Goal: Navigation & Orientation: Understand site structure

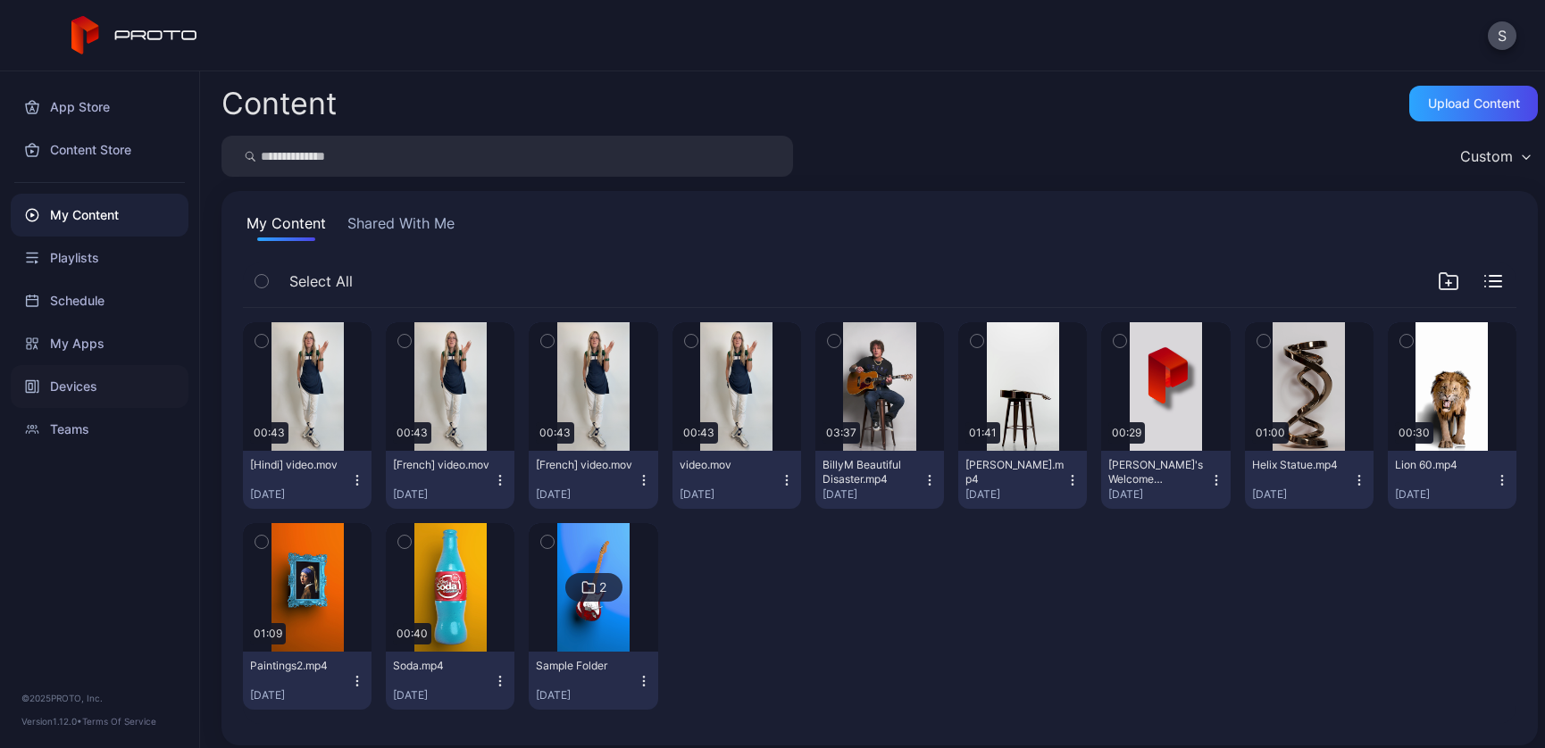
click at [73, 386] on div "Devices" at bounding box center [100, 386] width 178 height 43
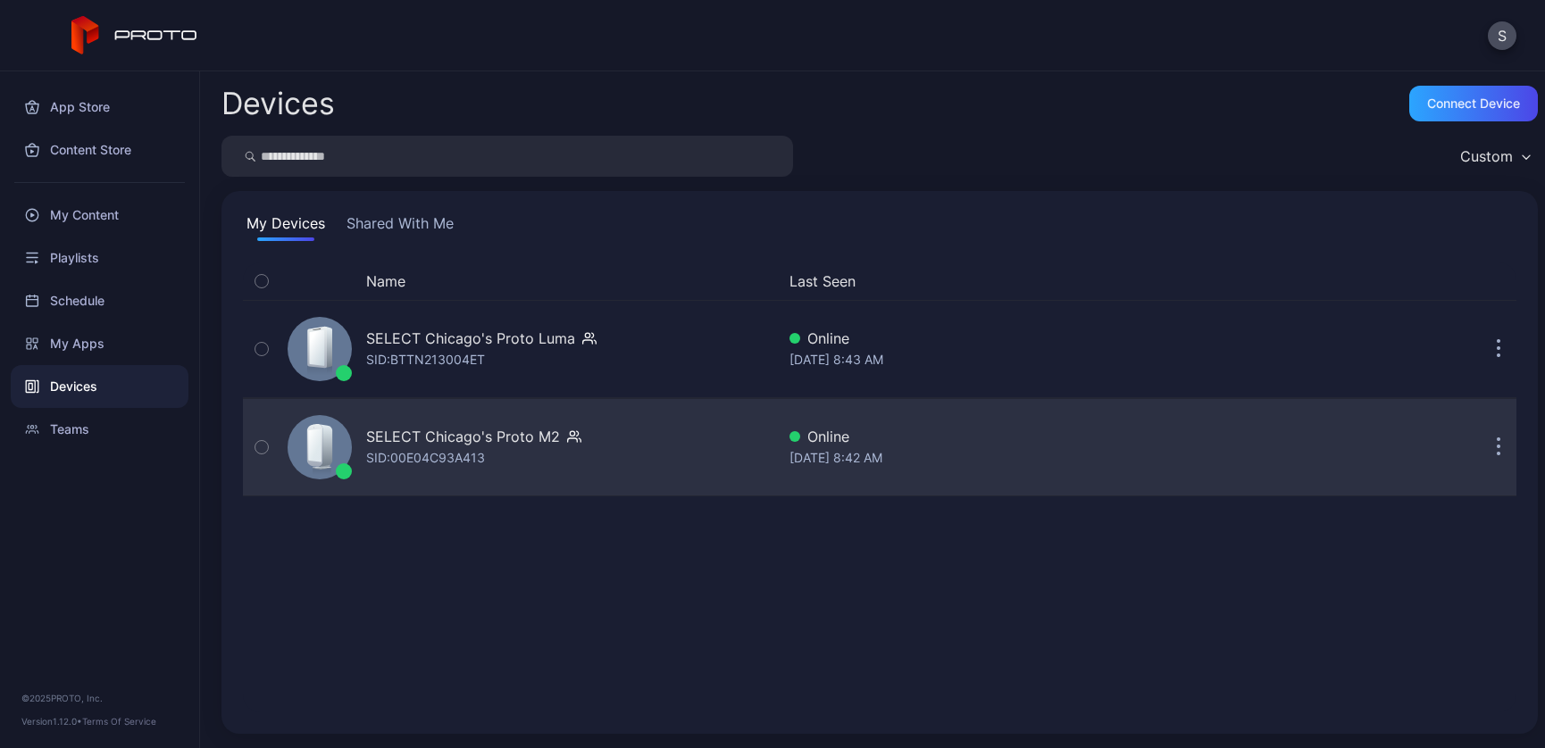
click at [1496, 448] on icon "button" at bounding box center [1498, 447] width 4 height 21
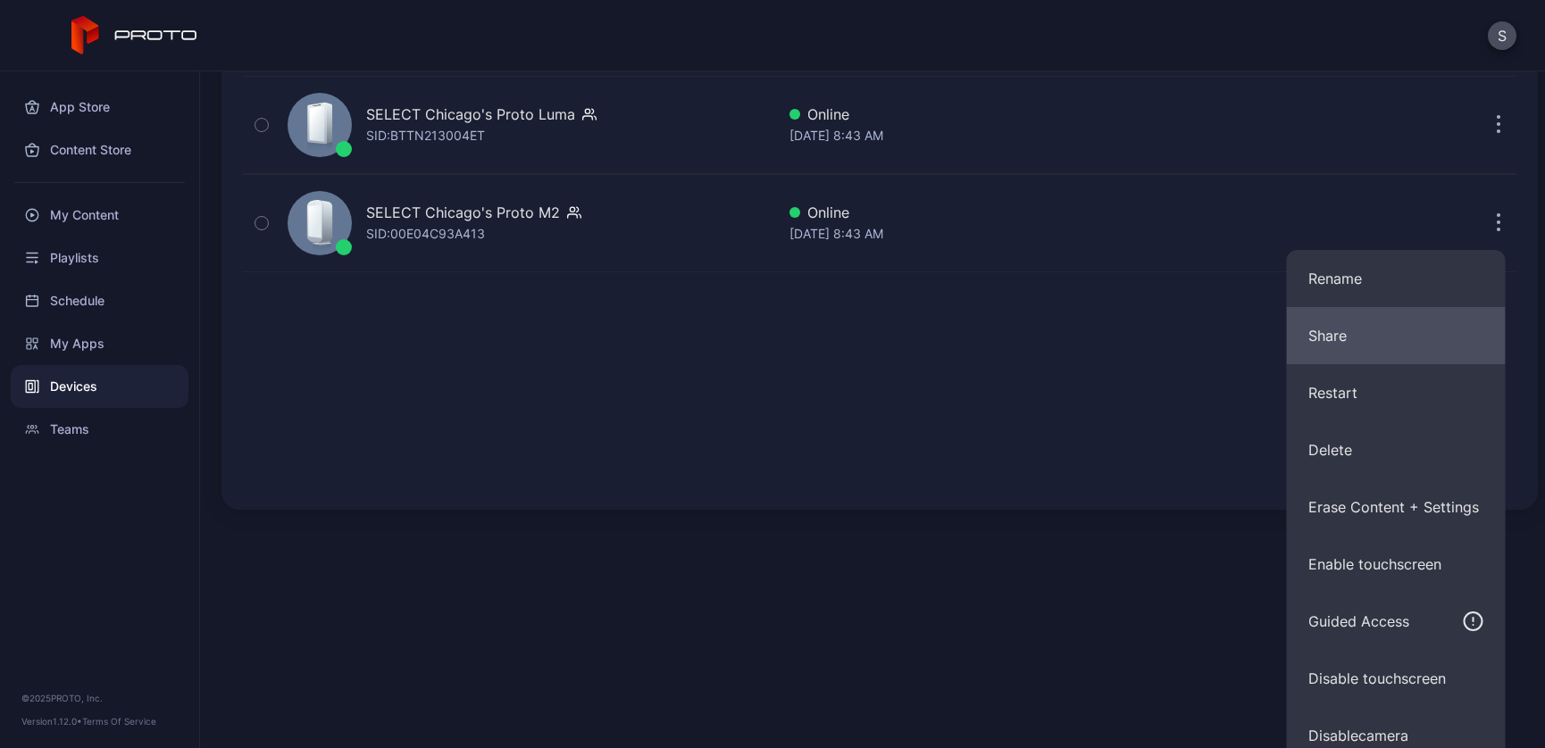
scroll to position [240, 0]
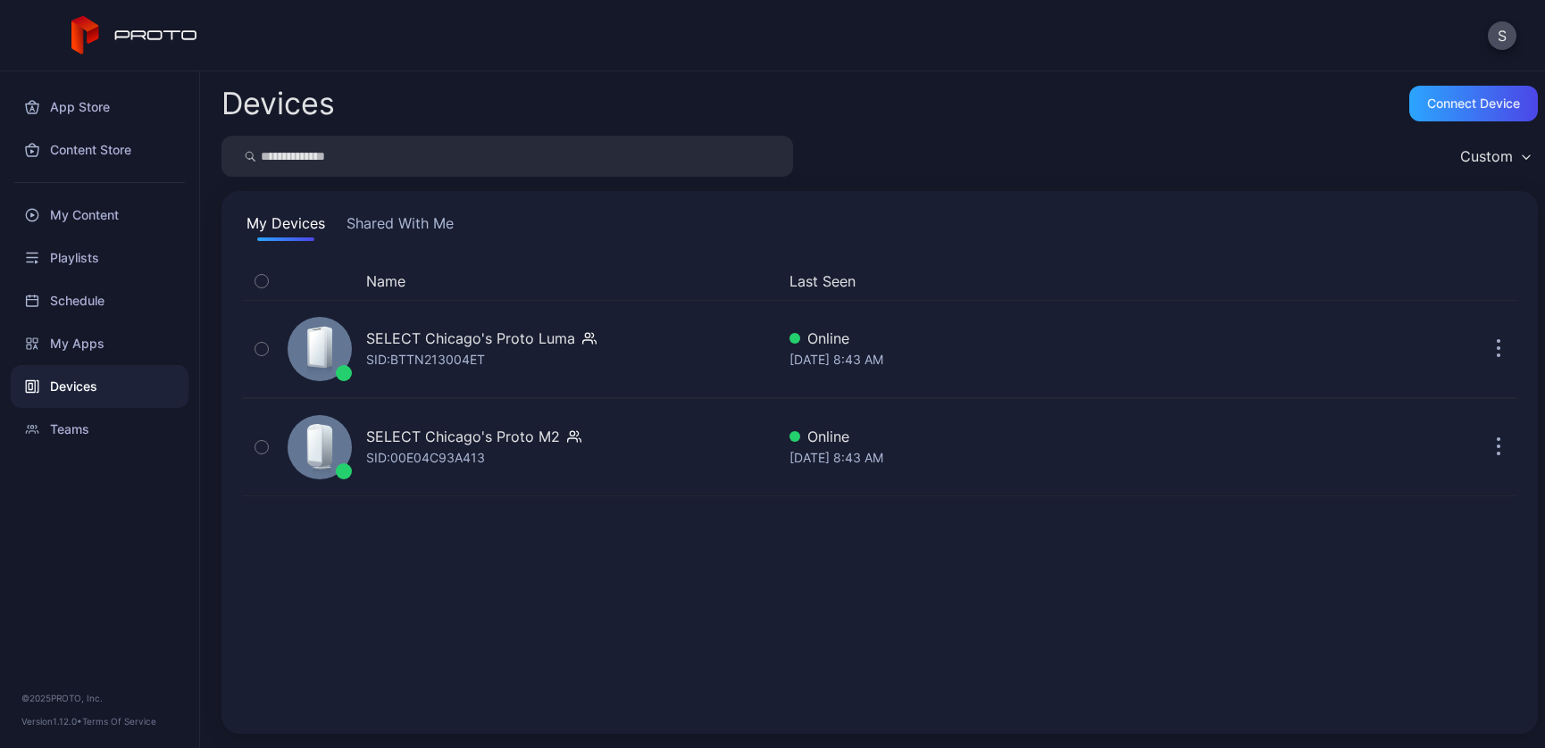
click at [1150, 388] on div "Name Last Seen SELECT Chicago's Proto [PERSON_NAME]: BTTN213004ET Online [DATE]…" at bounding box center [879, 487] width 1273 height 450
click at [79, 429] on div "Teams" at bounding box center [100, 429] width 178 height 43
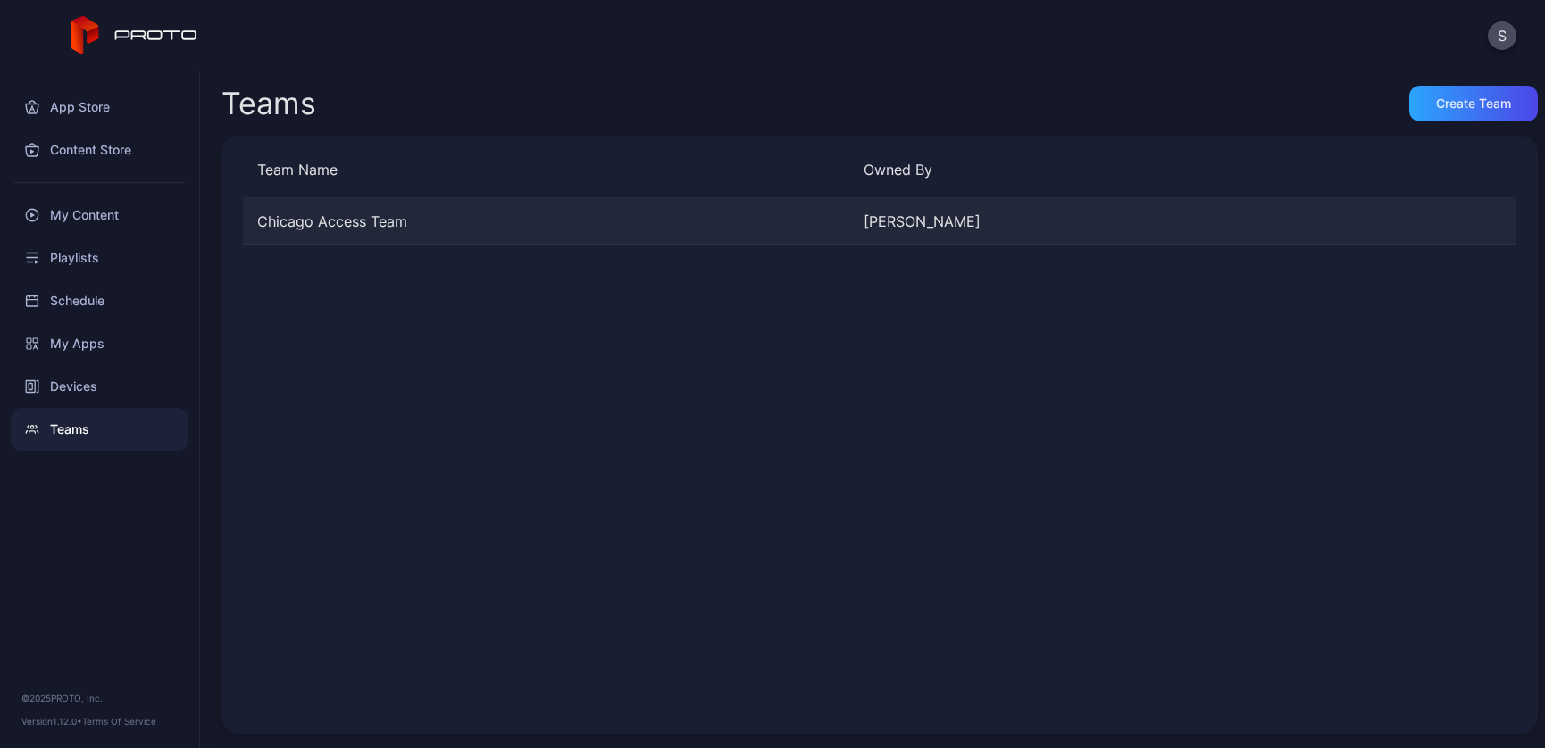
click at [363, 217] on div "Chicago Access Team" at bounding box center [546, 221] width 606 height 21
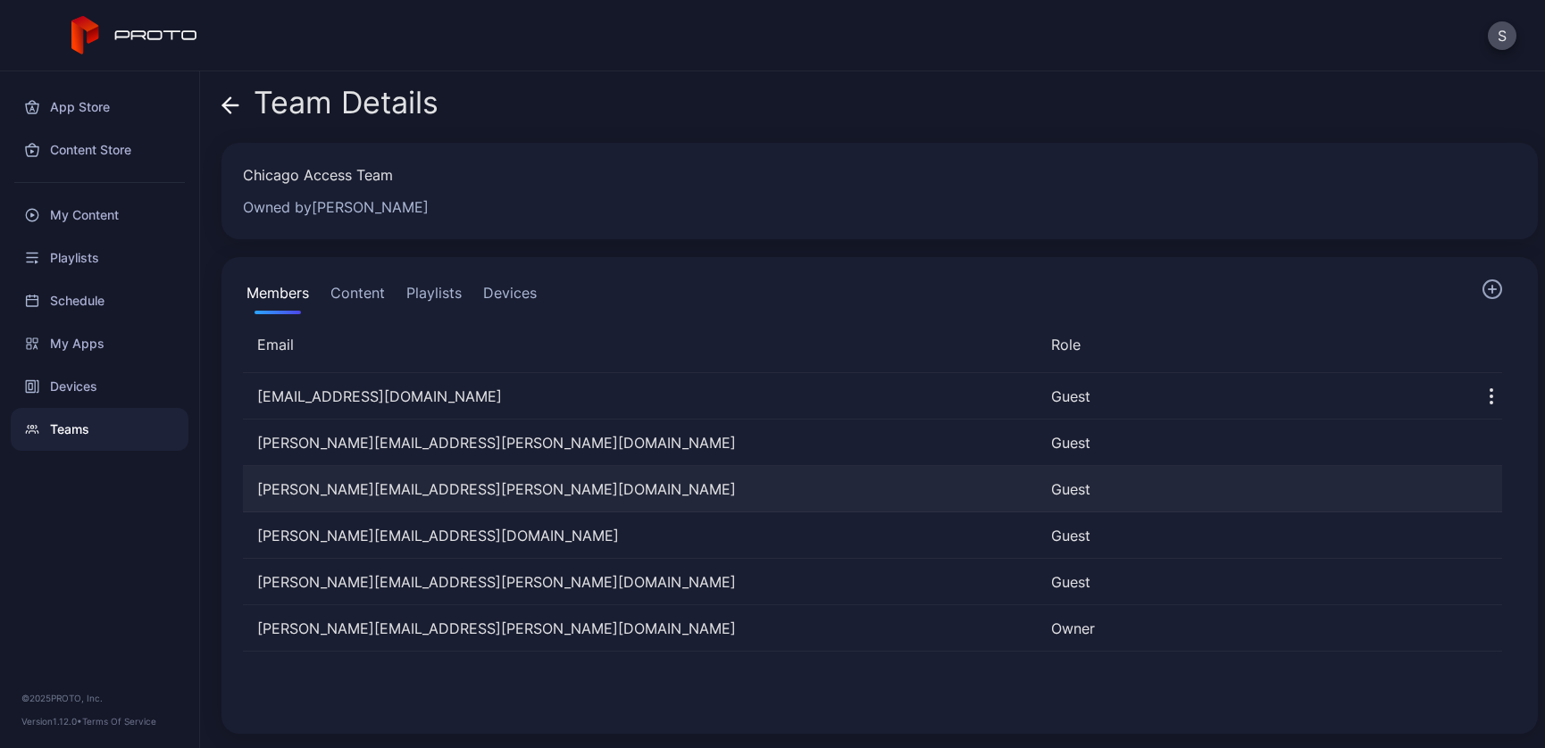
click at [1477, 487] on div at bounding box center [1478, 489] width 46 height 46
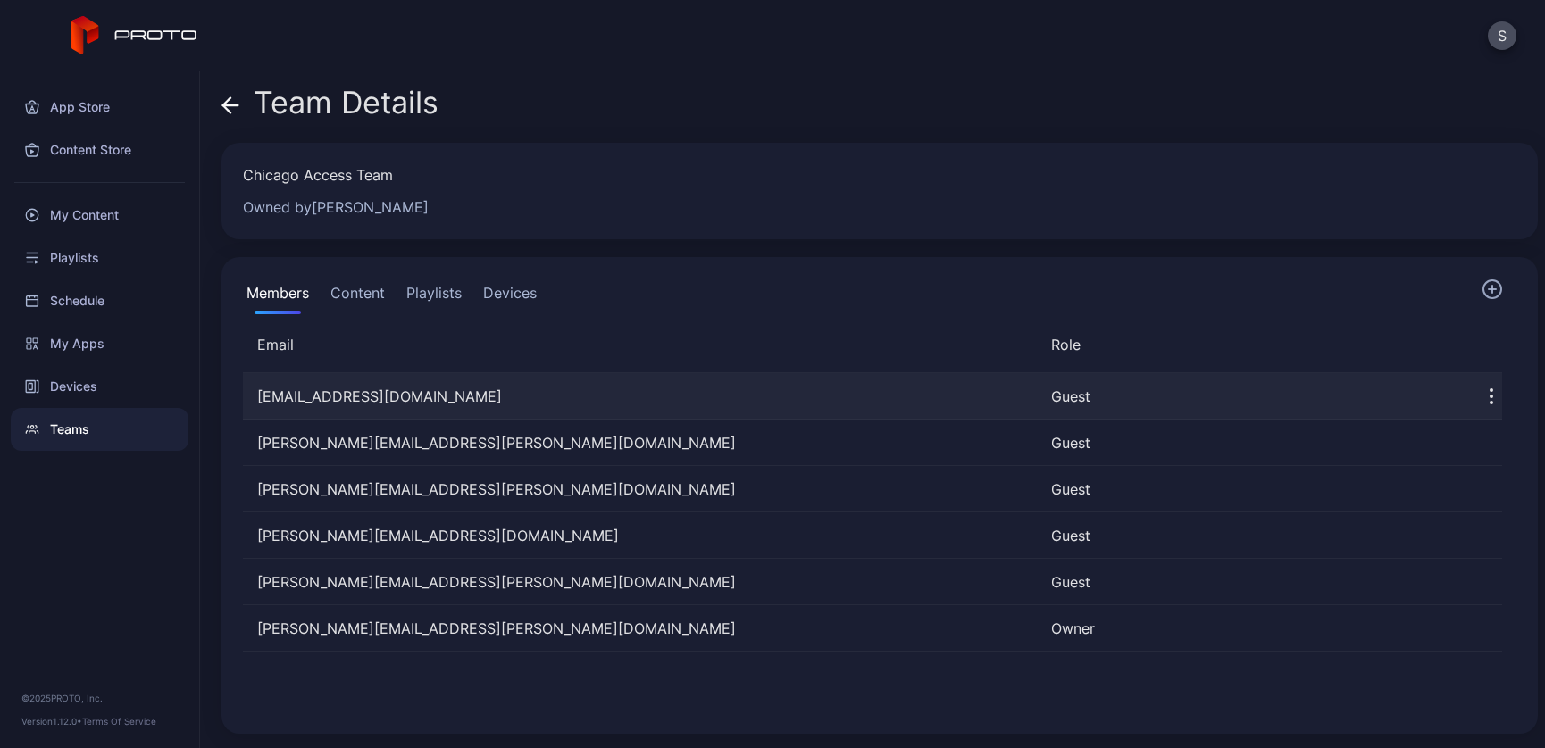
click at [1480, 394] on icon "button" at bounding box center [1490, 396] width 21 height 21
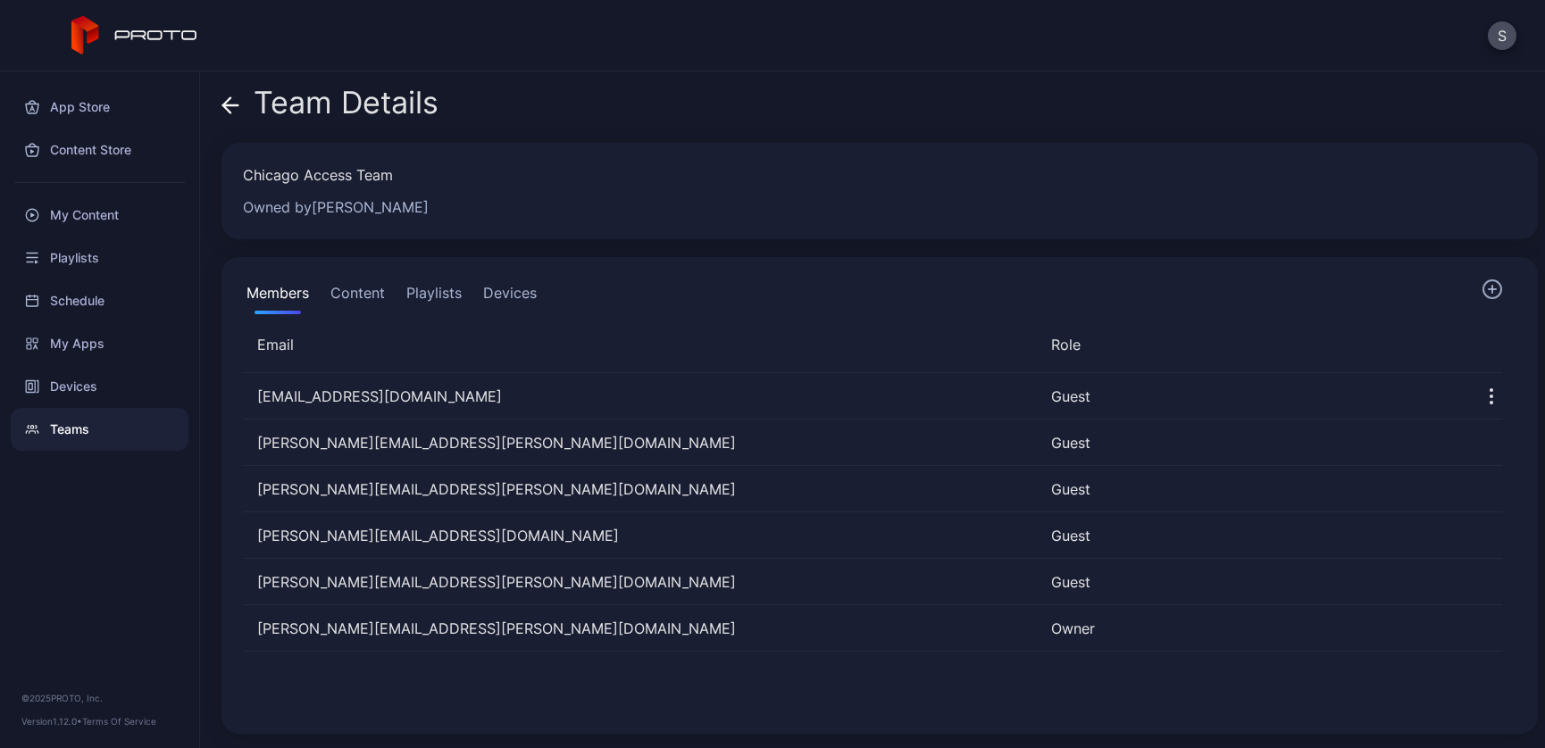
click at [1170, 202] on div "Owned by [PERSON_NAME]" at bounding box center [869, 206] width 1252 height 21
click at [76, 221] on div "My Content" at bounding box center [100, 215] width 178 height 43
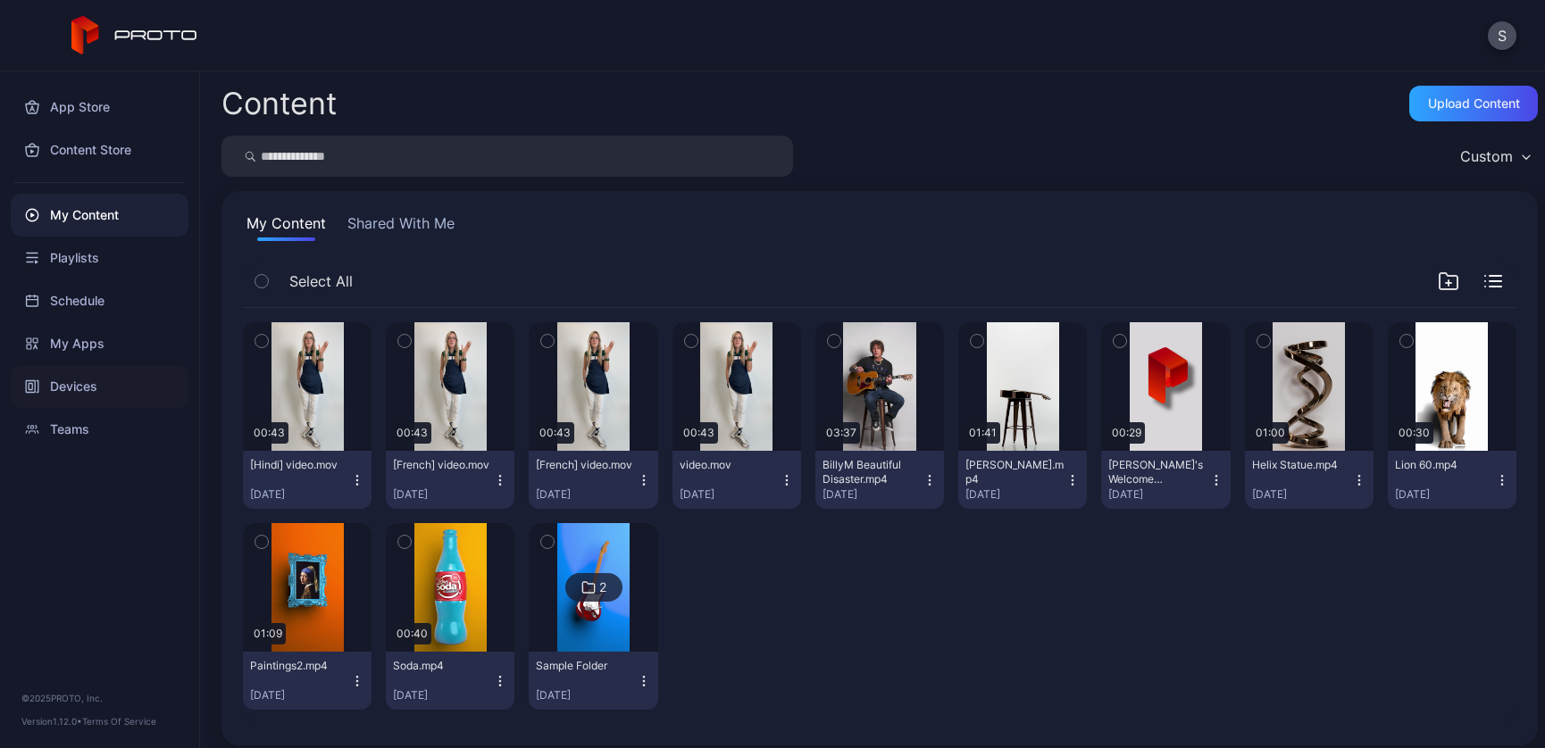
click at [75, 387] on div "Devices" at bounding box center [100, 386] width 178 height 43
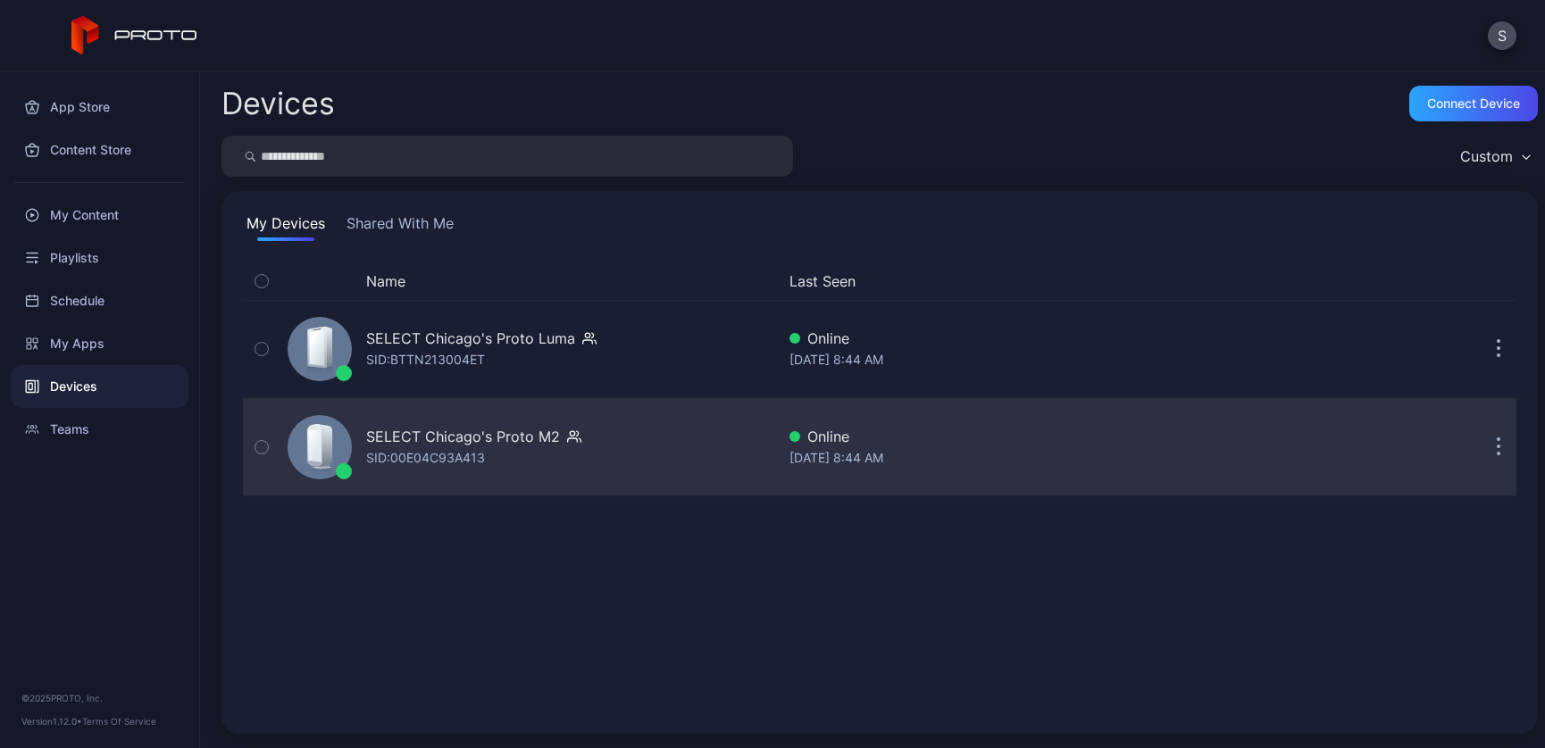
click at [1483, 446] on button "button" at bounding box center [1498, 447] width 36 height 36
click at [509, 197] on div "My Devices Shared With Me Name Last Seen SELECT Chicago's Proto [PERSON_NAME]: …" at bounding box center [879, 462] width 1316 height 543
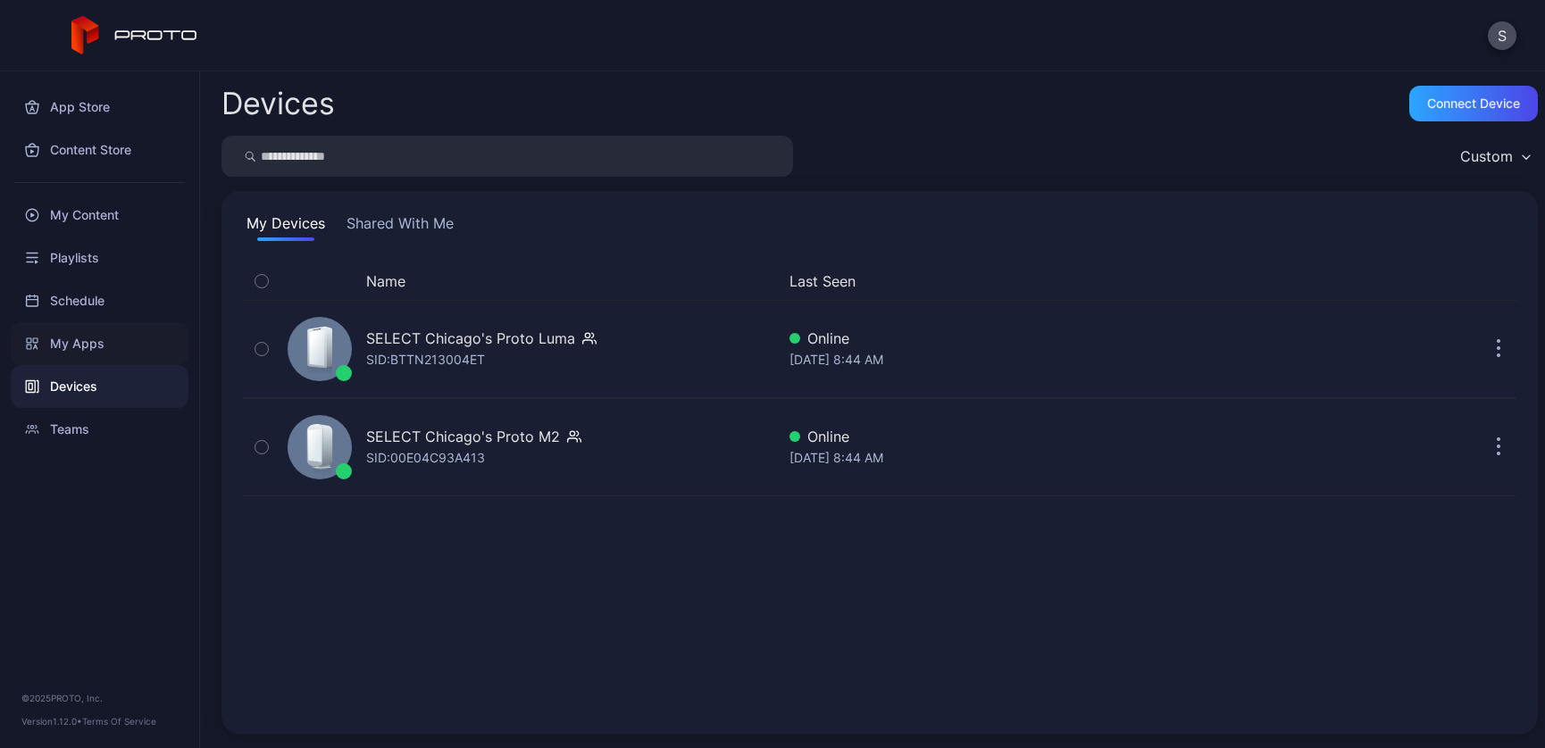
click at [66, 340] on div "My Apps" at bounding box center [100, 343] width 178 height 43
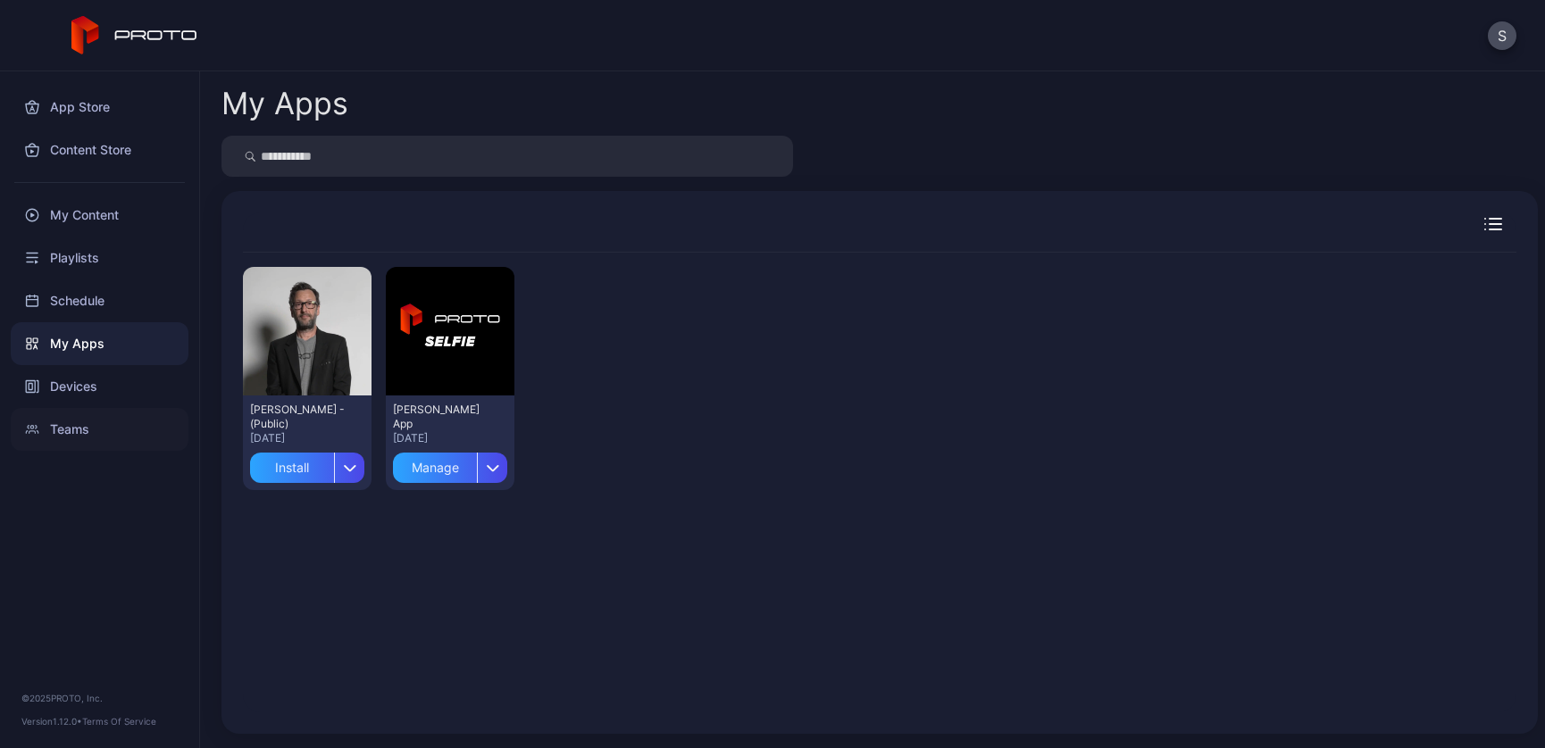
click at [76, 430] on div "Teams" at bounding box center [100, 429] width 178 height 43
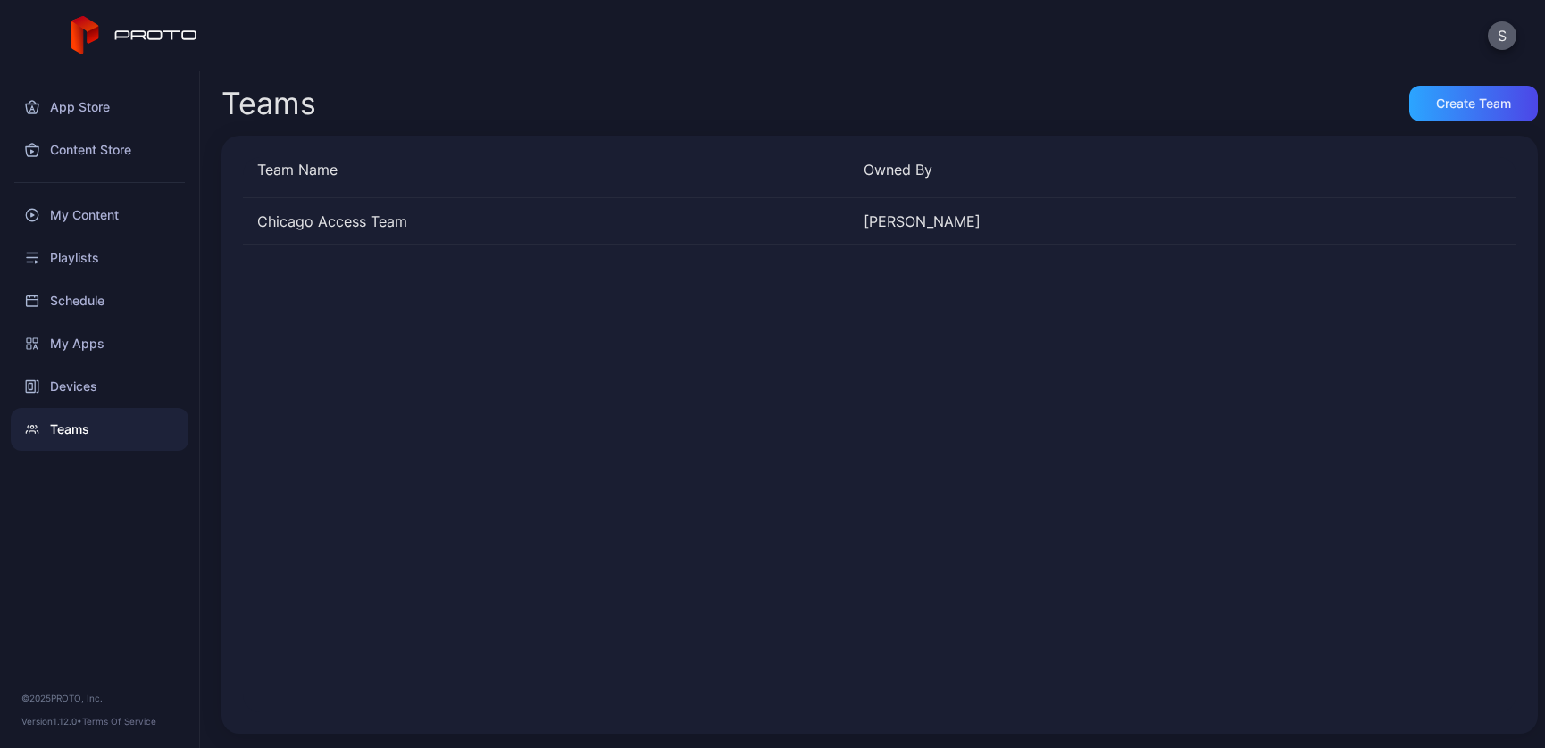
click at [1500, 37] on button "S" at bounding box center [1501, 35] width 29 height 29
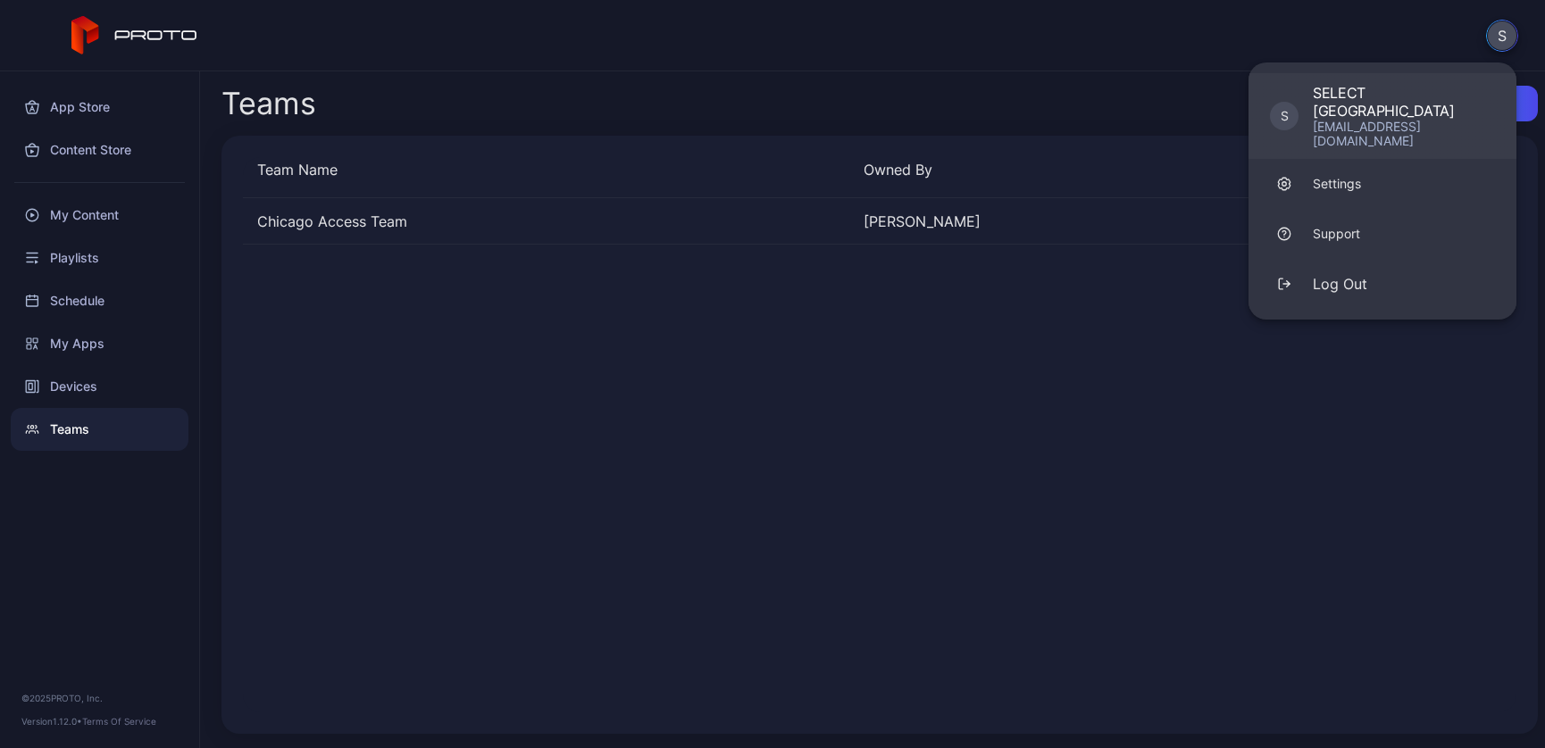
click at [1356, 120] on div "[EMAIL_ADDRESS][DOMAIN_NAME]" at bounding box center [1403, 134] width 182 height 29
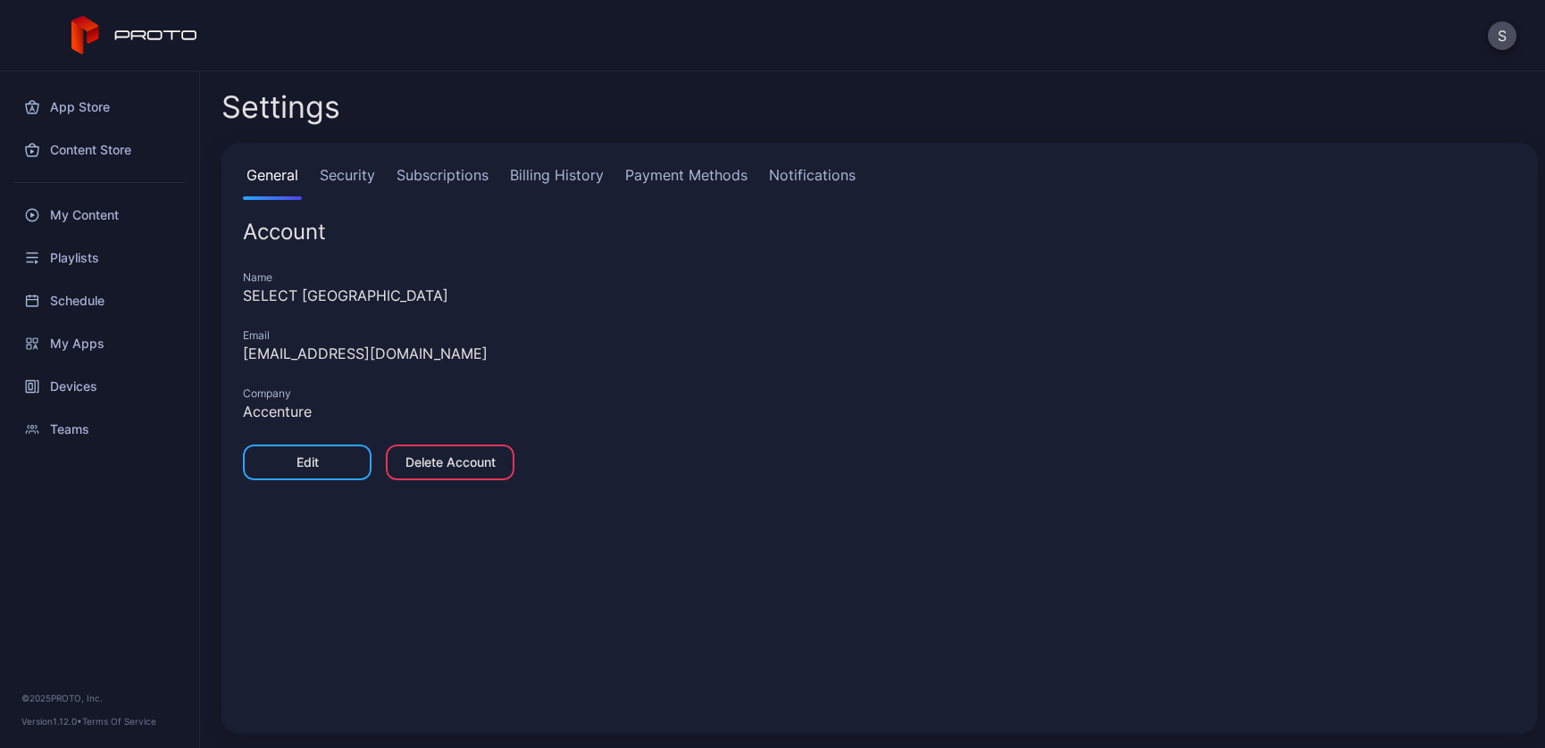
click at [359, 173] on link "Security" at bounding box center [347, 182] width 62 height 36
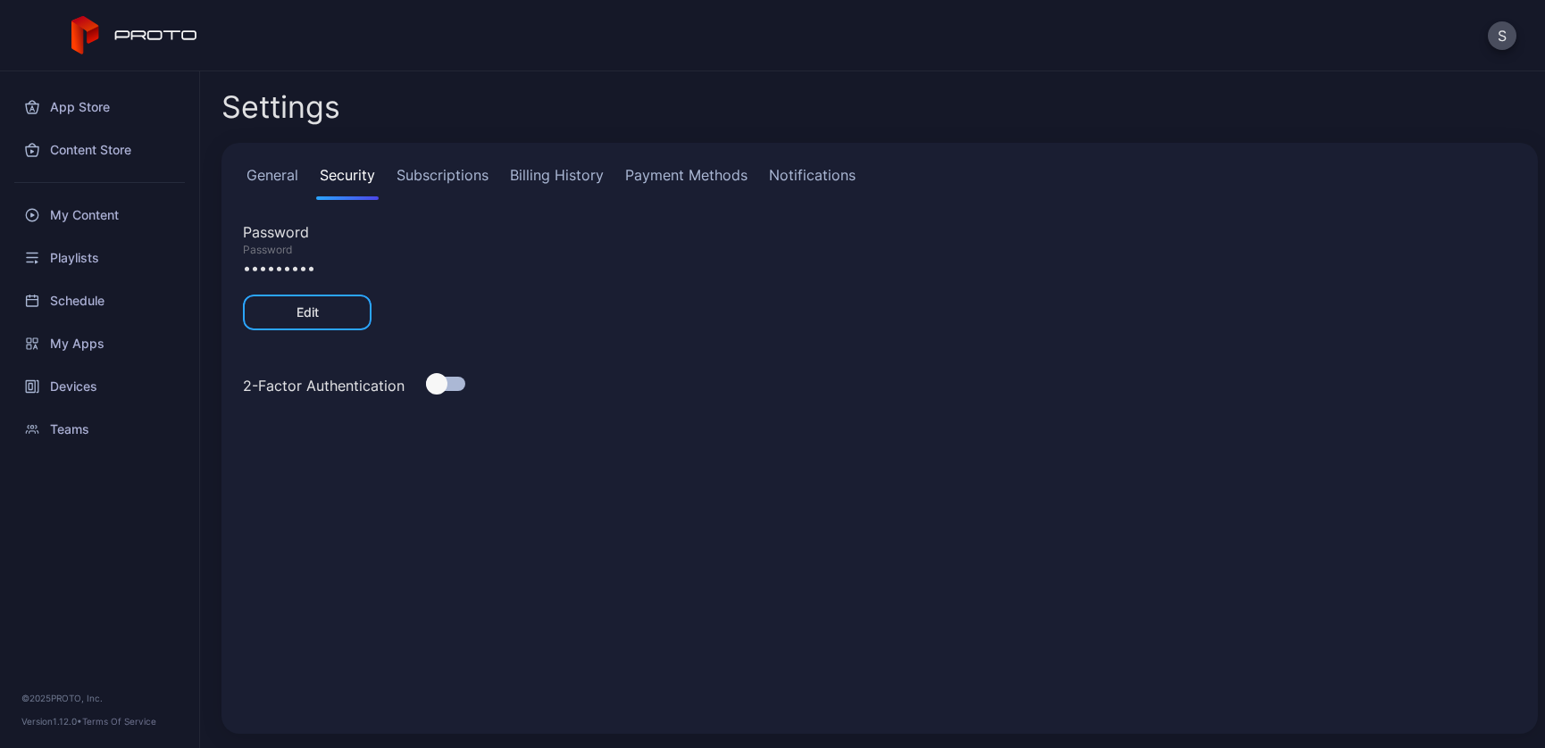
click at [281, 174] on link "General" at bounding box center [272, 182] width 59 height 36
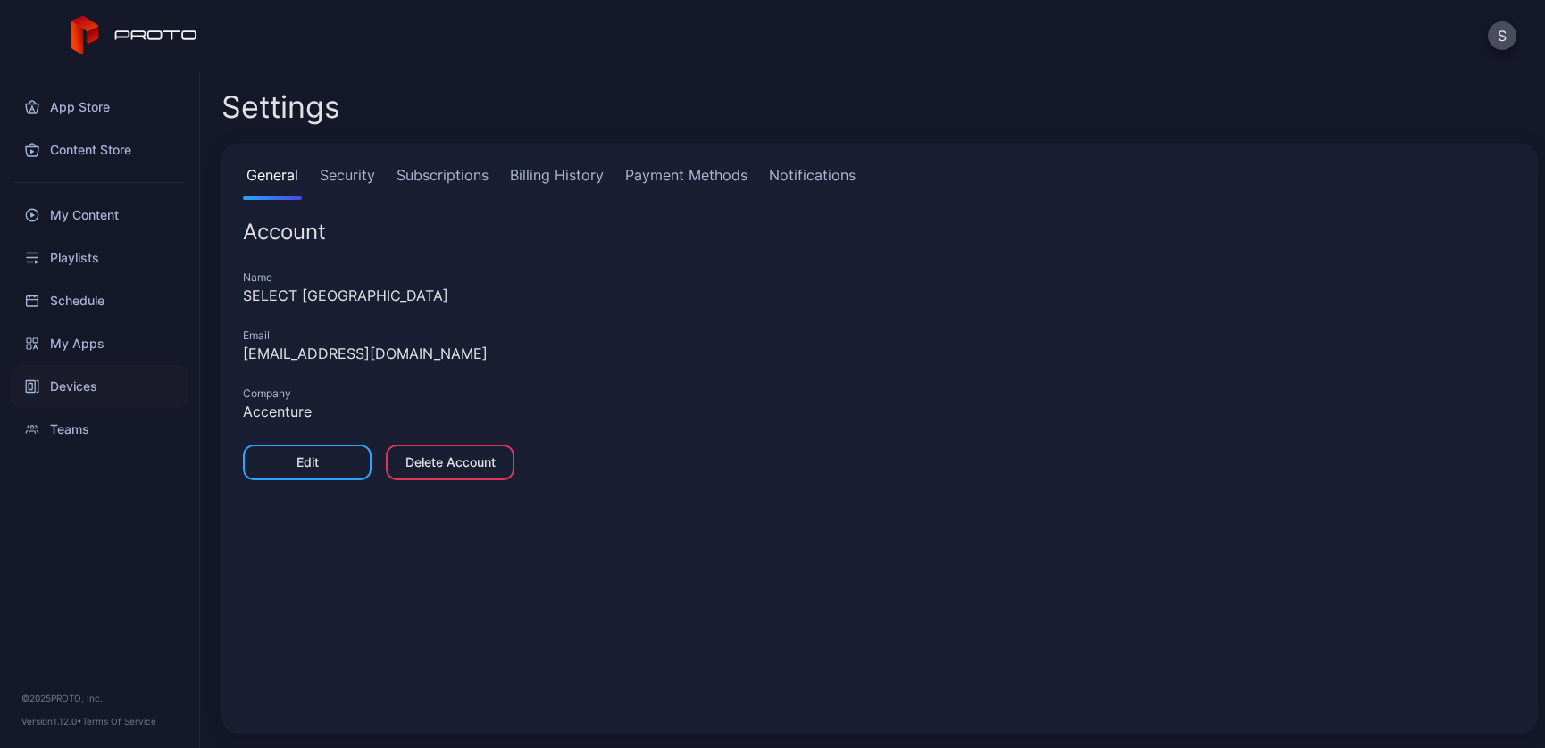
click at [66, 380] on div "Devices" at bounding box center [100, 386] width 178 height 43
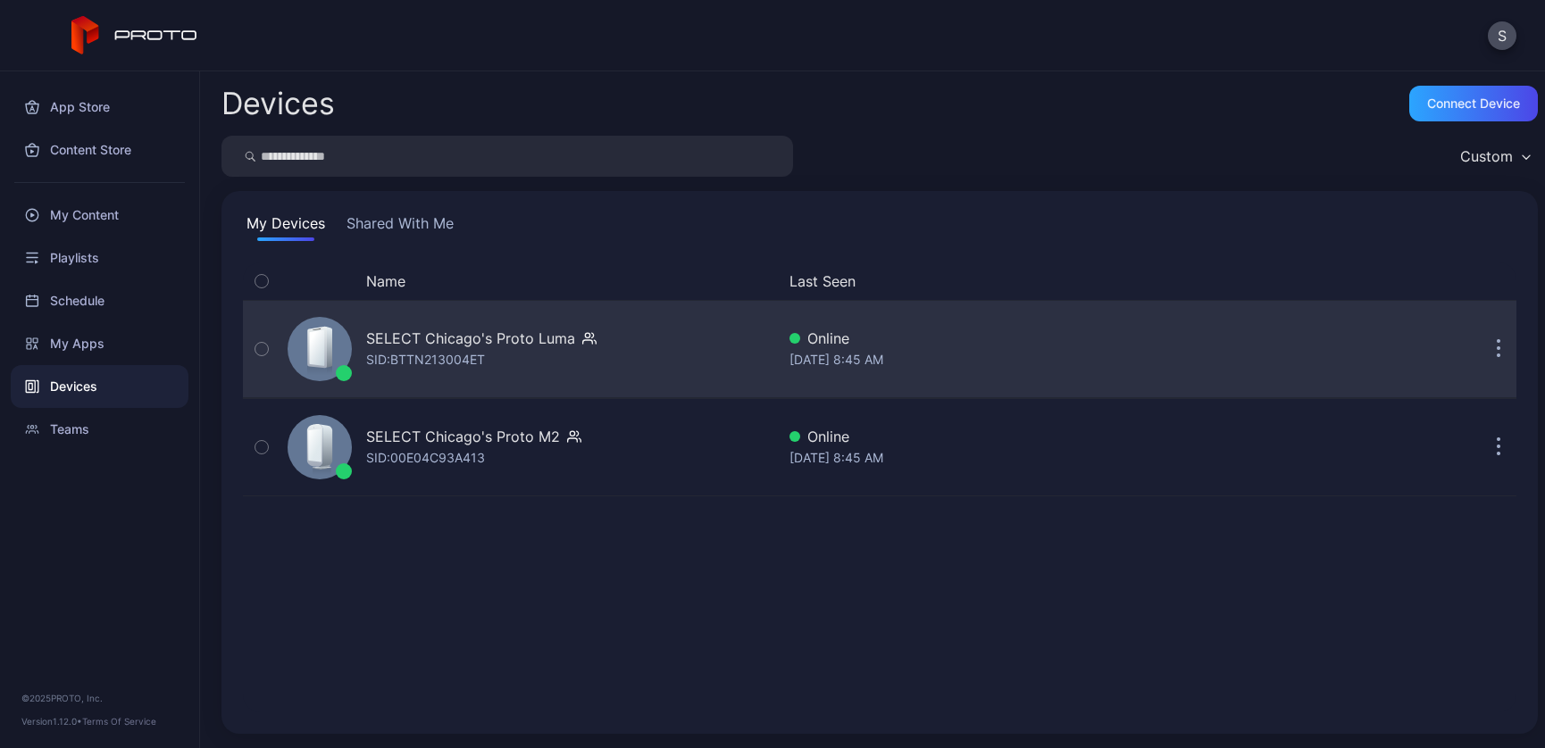
click at [1497, 350] on icon "button" at bounding box center [1498, 350] width 3 height 3
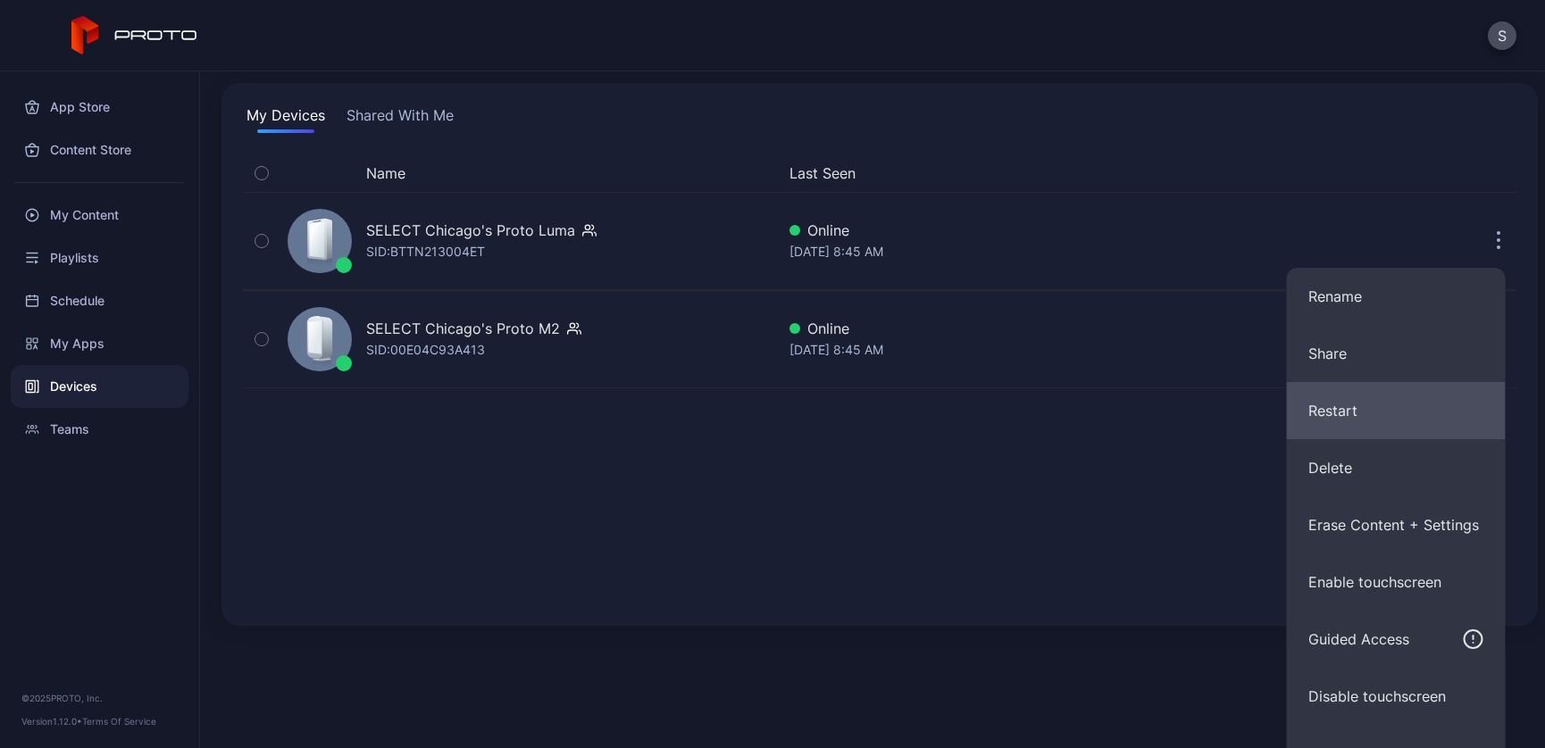
scroll to position [142, 0]
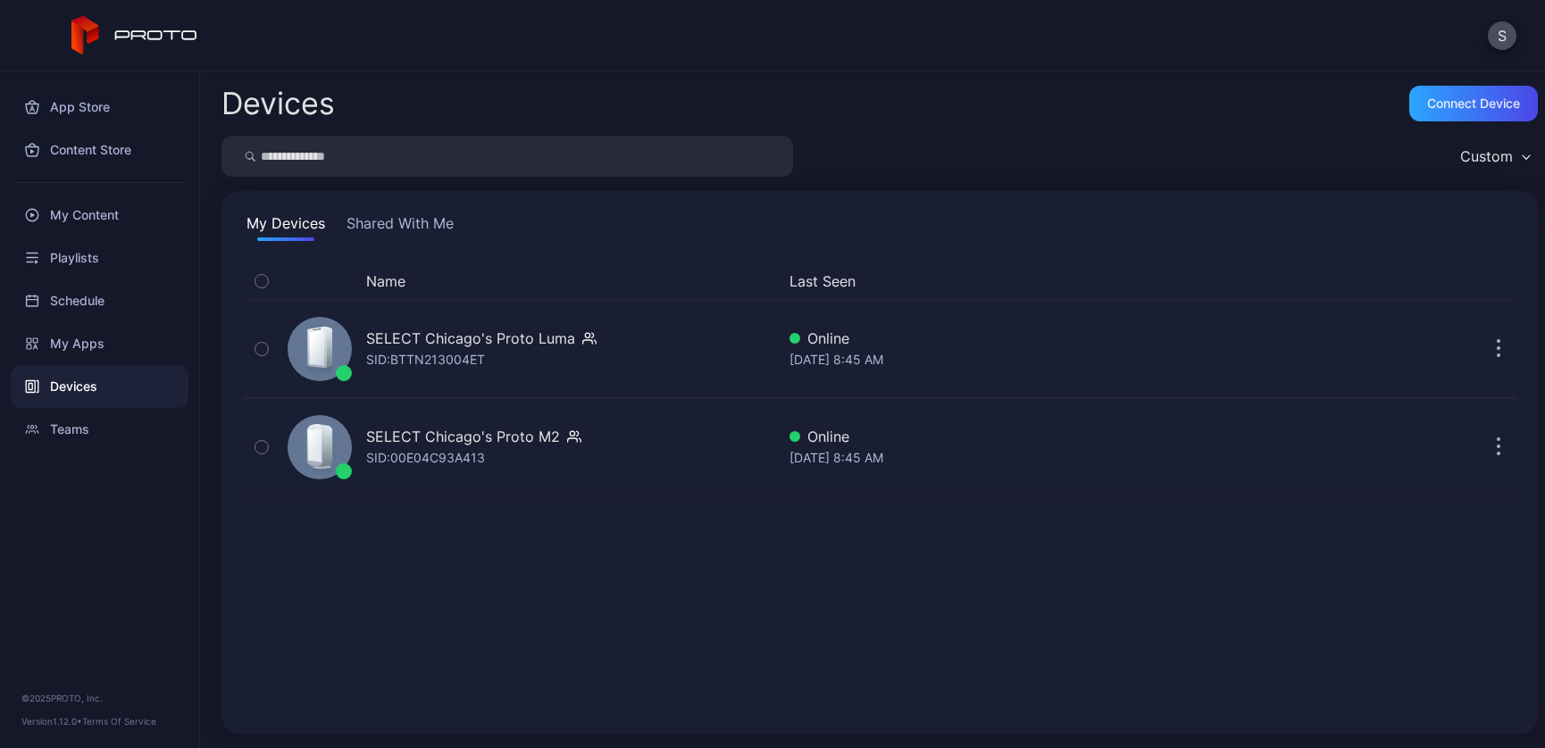
click at [1213, 144] on div "Devices Connect device Custom My Devices Shared With Me Name Last Seen SELECT C…" at bounding box center [872, 409] width 1345 height 677
click at [389, 227] on button "Shared With Me" at bounding box center [400, 226] width 114 height 29
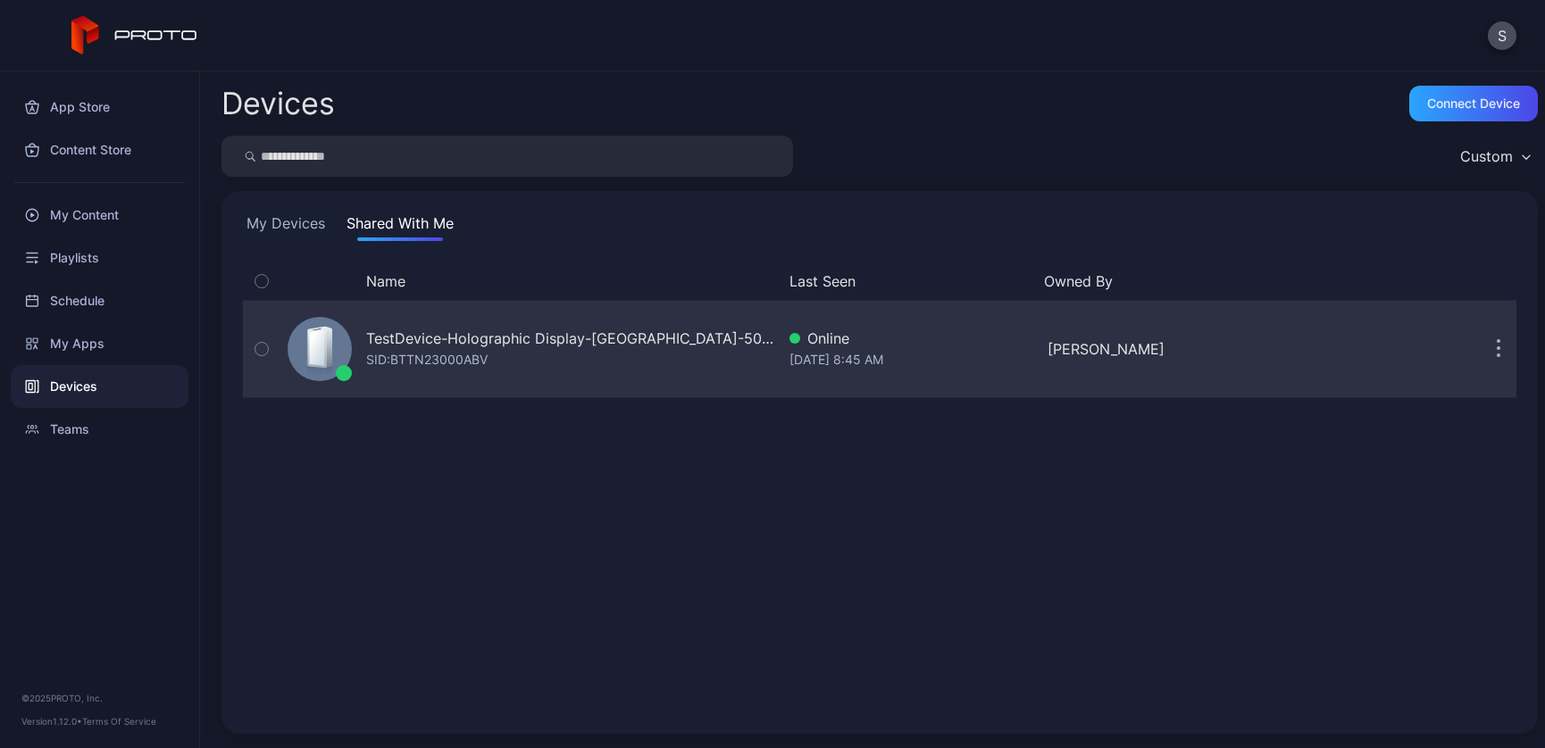
click at [1496, 353] on icon "button" at bounding box center [1498, 349] width 4 height 21
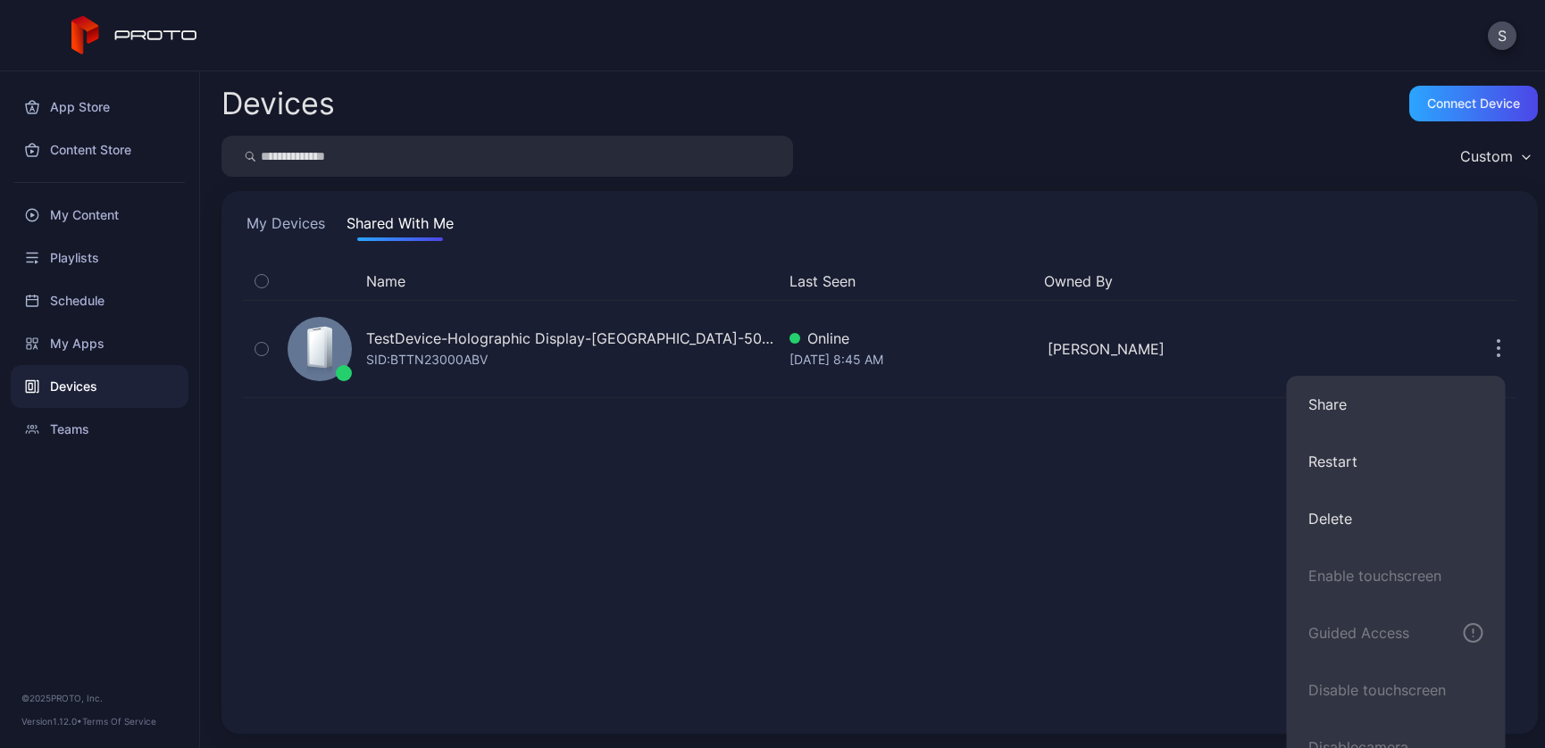
click at [1201, 198] on div "My Devices Shared With Me Name Last Seen Owned By TestDevice-Holographic Displa…" at bounding box center [879, 462] width 1316 height 543
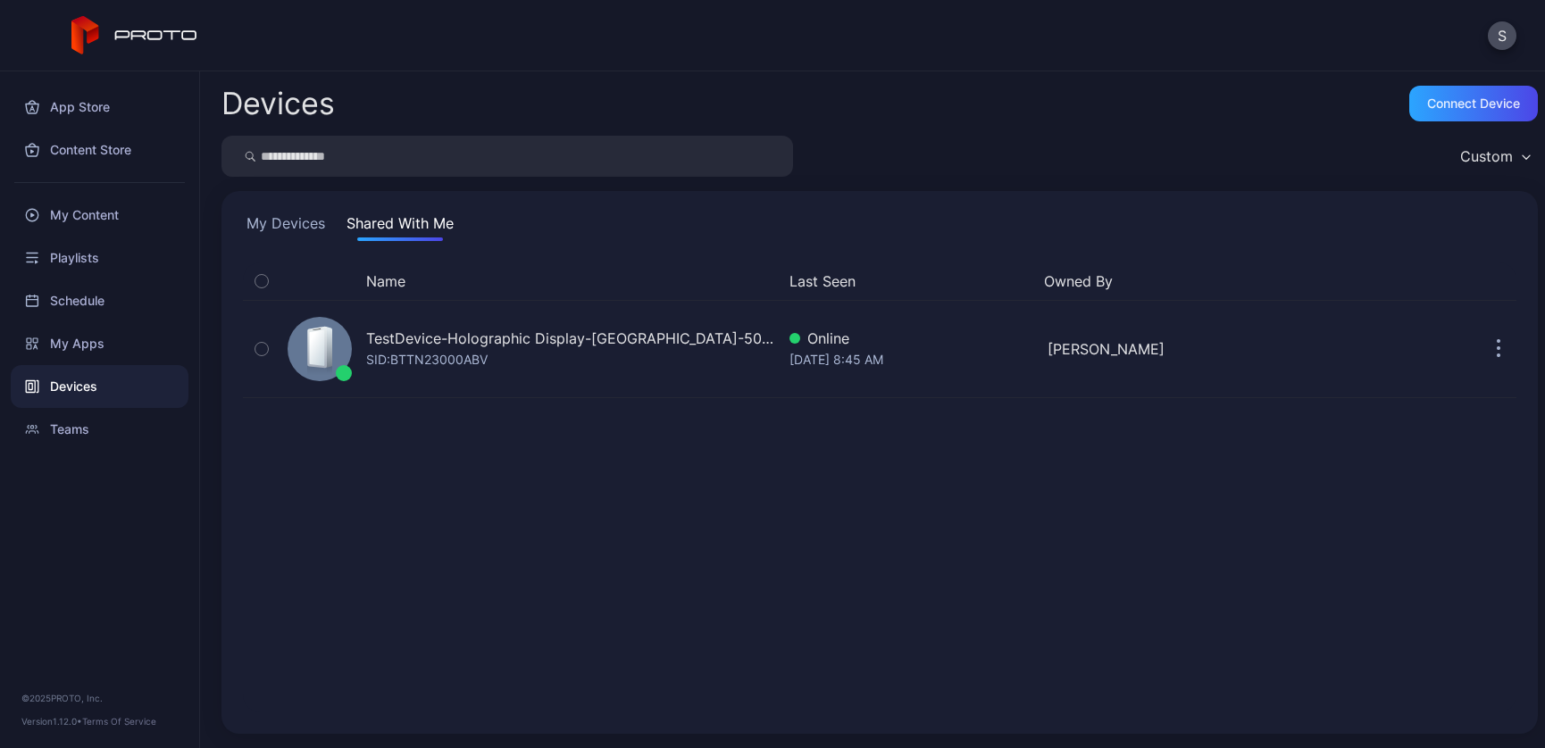
click at [271, 223] on button "My Devices" at bounding box center [286, 226] width 86 height 29
